Goal: Information Seeking & Learning: Learn about a topic

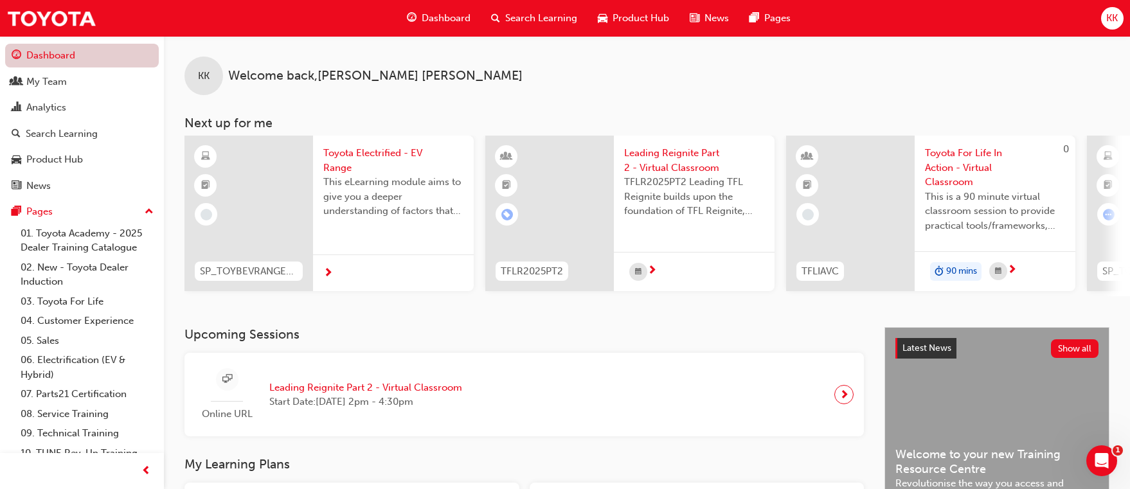
click at [84, 51] on link "Dashboard" at bounding box center [82, 56] width 154 height 24
click at [84, 82] on div "My Team" at bounding box center [82, 82] width 141 height 16
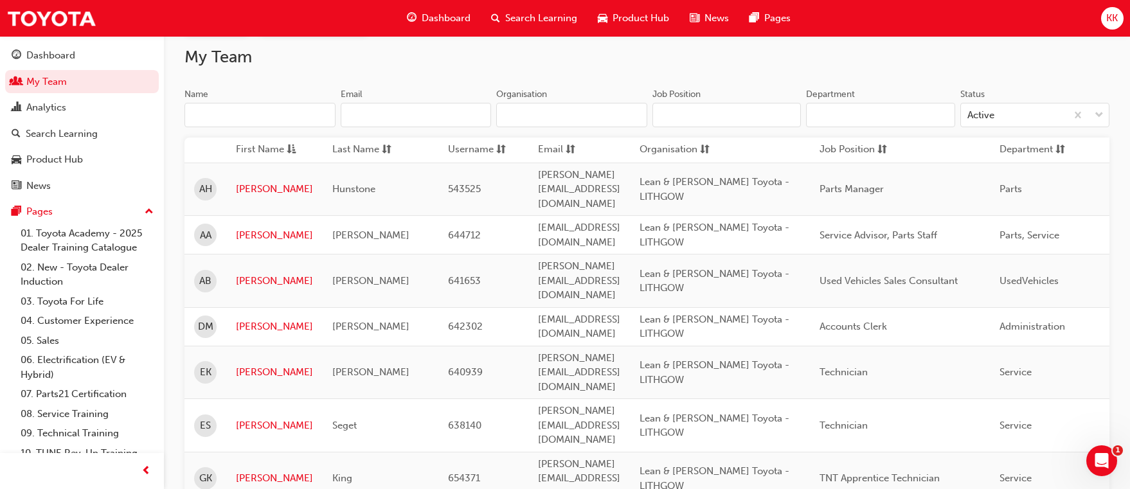
scroll to position [257, 0]
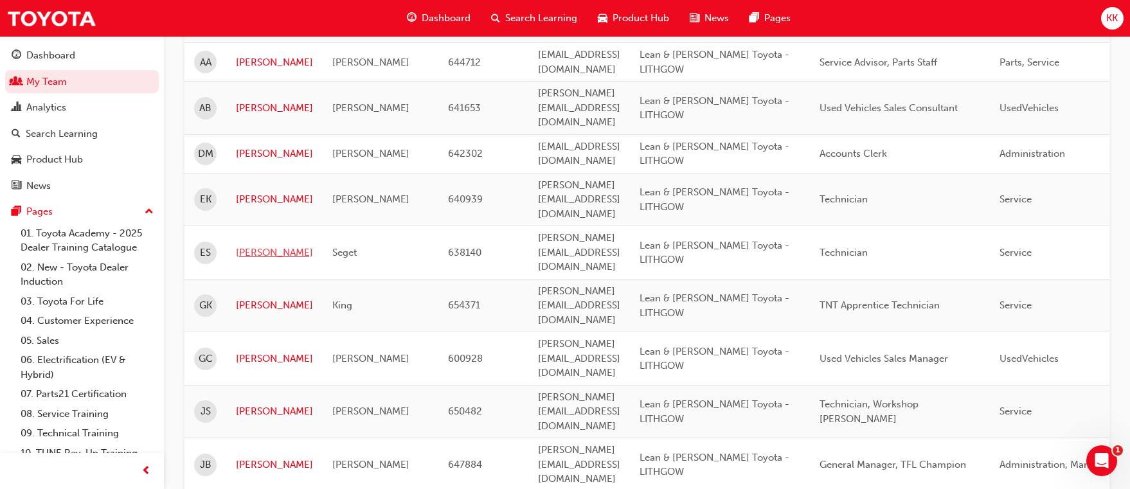
click at [253, 245] on link "[PERSON_NAME]" at bounding box center [274, 252] width 77 height 15
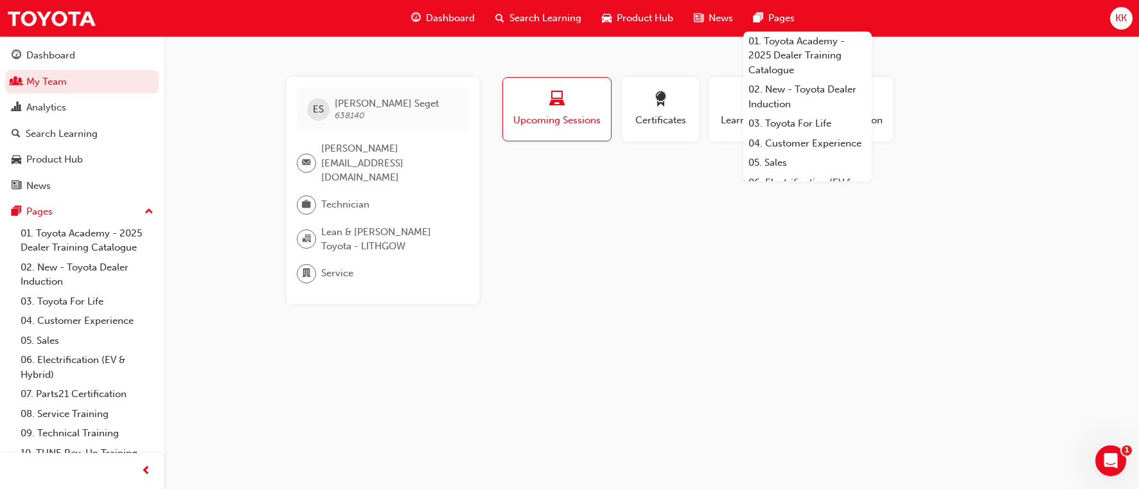
click at [535, 14] on span "Search Learning" at bounding box center [546, 18] width 72 height 15
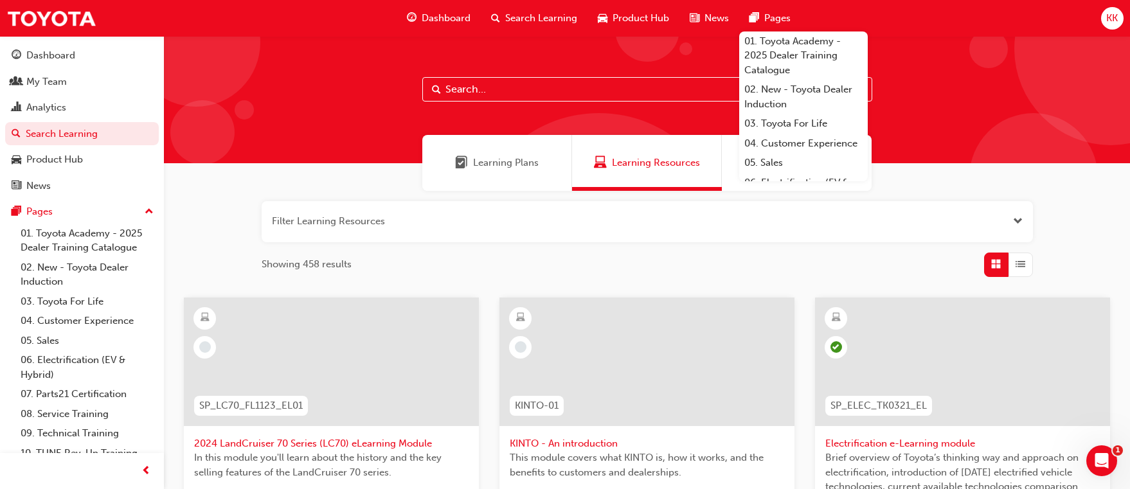
click at [466, 83] on input "text" at bounding box center [647, 89] width 450 height 24
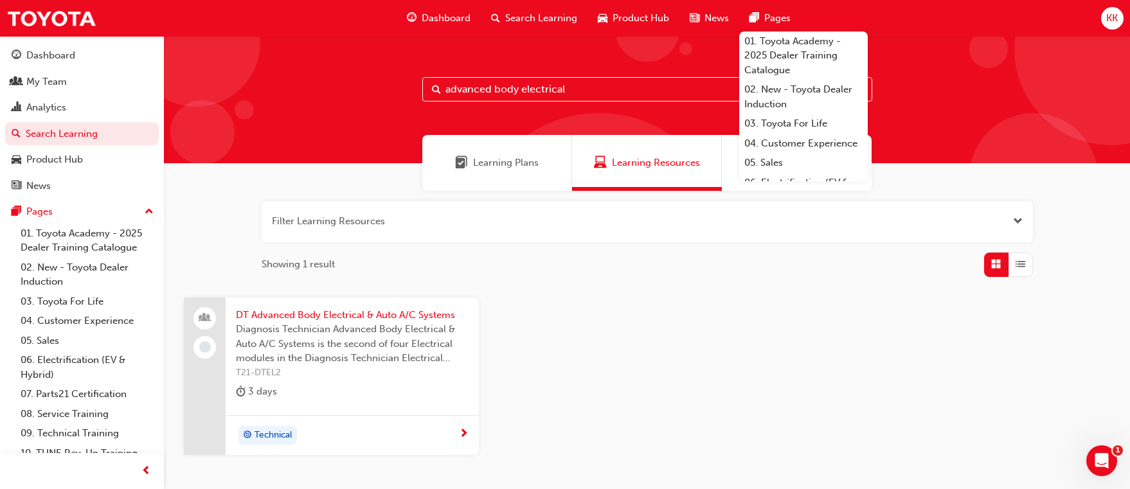
type input "advanced body electrical"
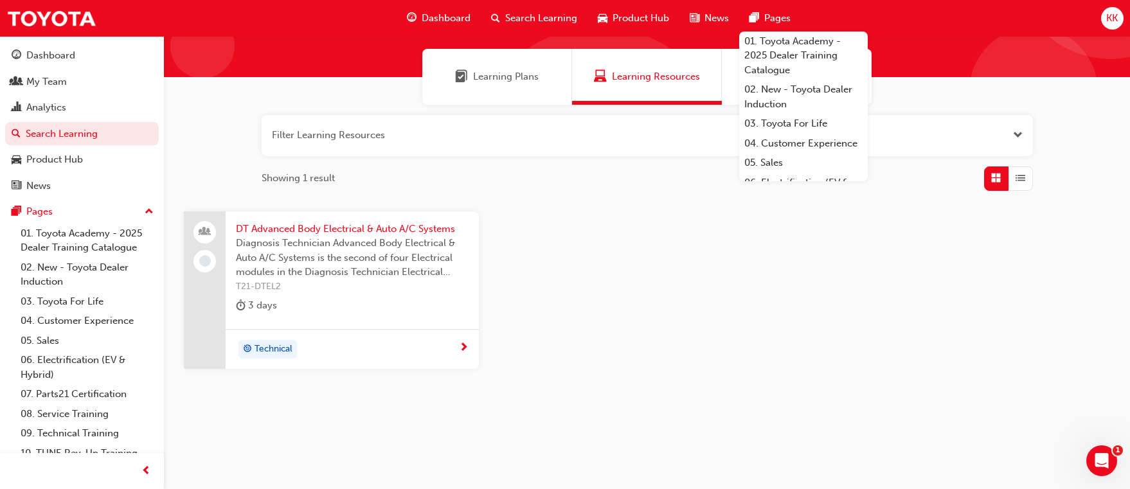
scroll to position [91, 0]
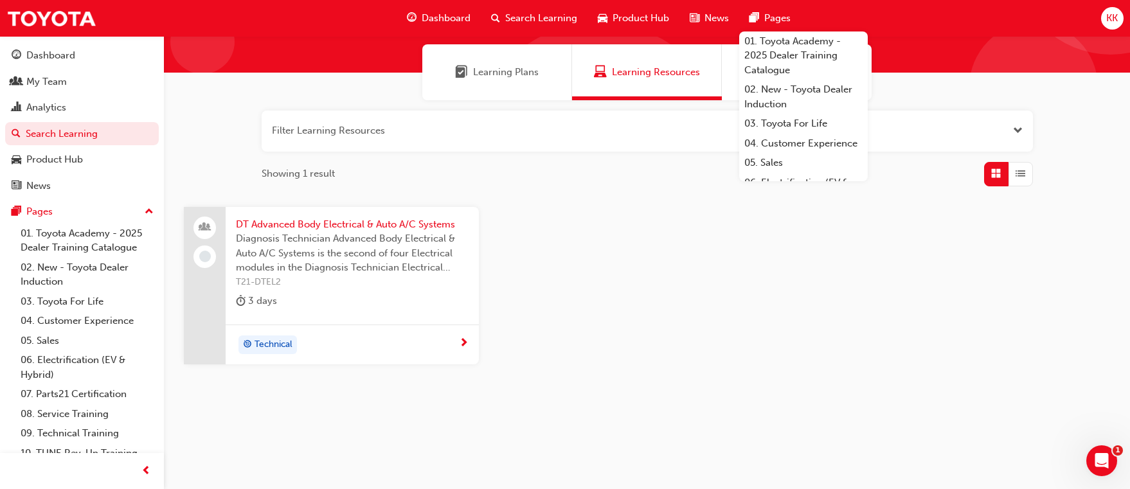
click at [391, 222] on span "DT Advanced Body Electrical & Auto A/C Systems" at bounding box center [352, 224] width 233 height 15
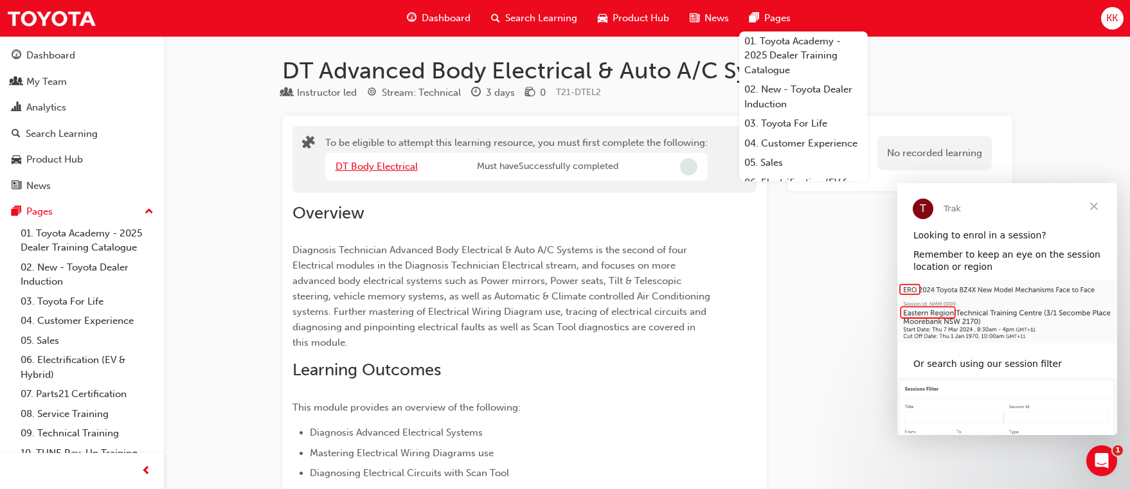
click at [377, 165] on link "DT Body Electrical" at bounding box center [376, 167] width 82 height 12
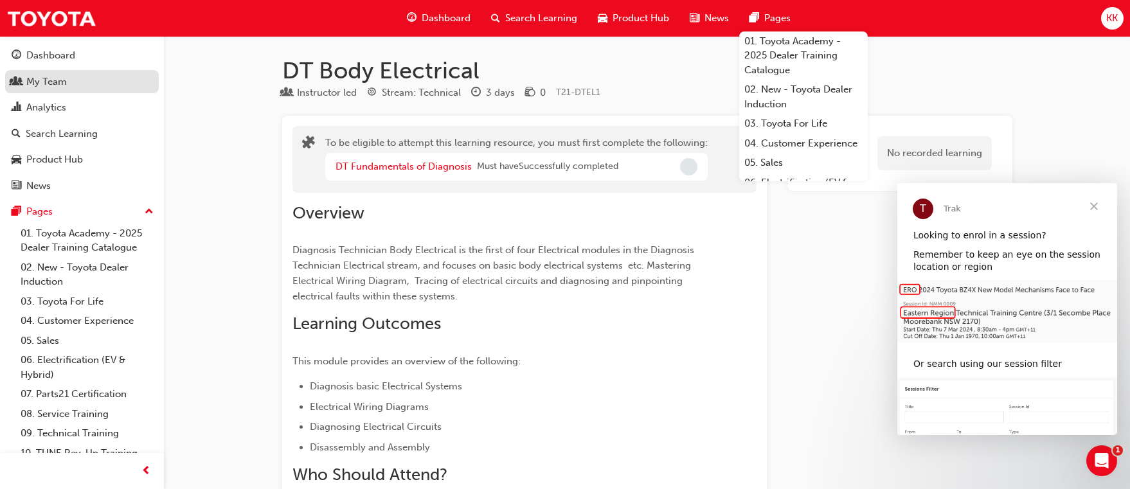
click at [69, 73] on link "My Team" at bounding box center [82, 82] width 154 height 24
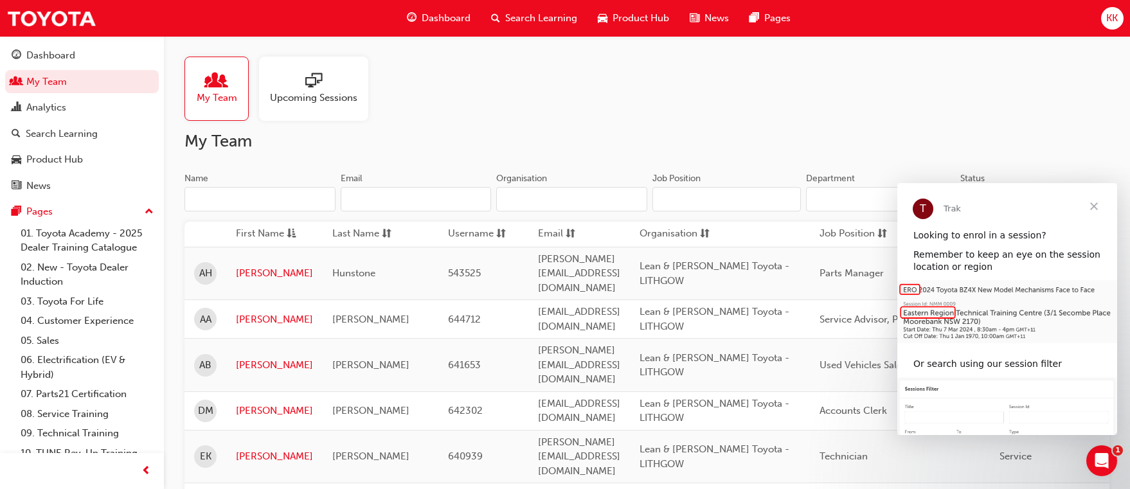
click at [1083, 209] on span "Close" at bounding box center [1093, 206] width 46 height 46
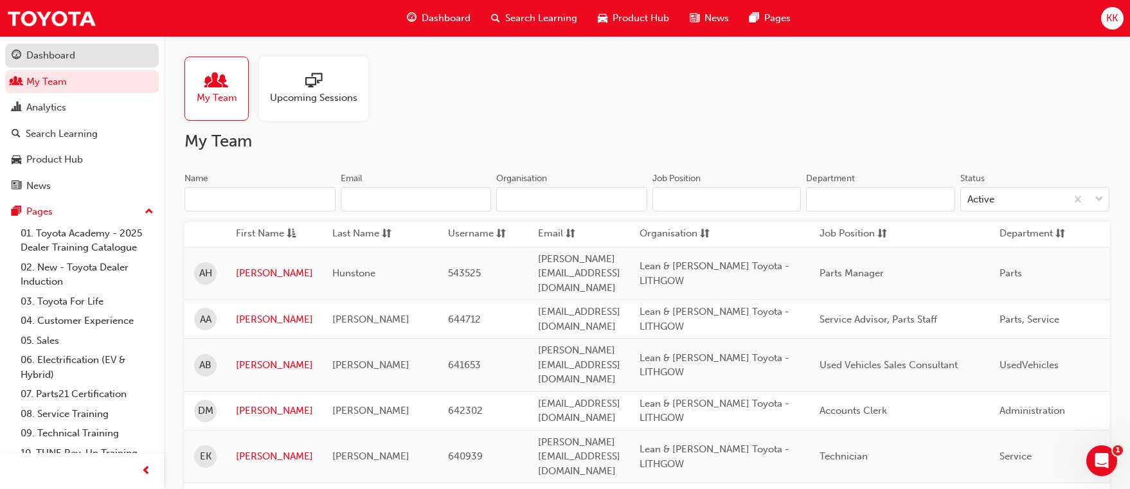
click at [61, 55] on div "Dashboard" at bounding box center [50, 55] width 49 height 15
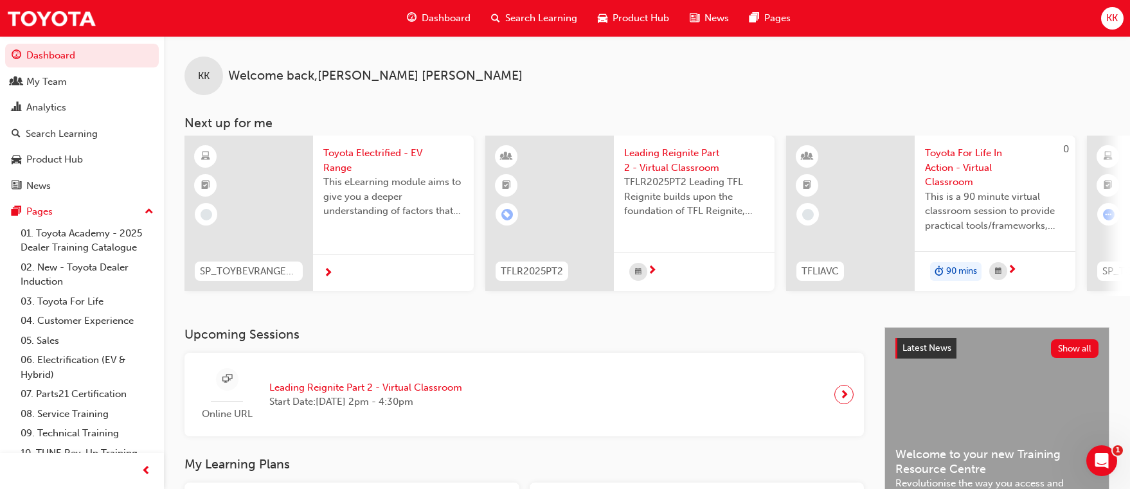
click at [596, 359] on div "Online URL Leading Reignite Part 2 - Virtual Classroom Start Date: [DATE] 2pm -…" at bounding box center [523, 395] width 679 height 84
click at [732, 93] on div "KK Welcome back , [PERSON_NAME]" at bounding box center [647, 65] width 966 height 59
click at [983, 58] on div "KK Welcome back , [PERSON_NAME]" at bounding box center [647, 65] width 966 height 59
click at [597, 46] on div "KK Welcome back , [PERSON_NAME]" at bounding box center [647, 65] width 966 height 59
